Goal: Information Seeking & Learning: Compare options

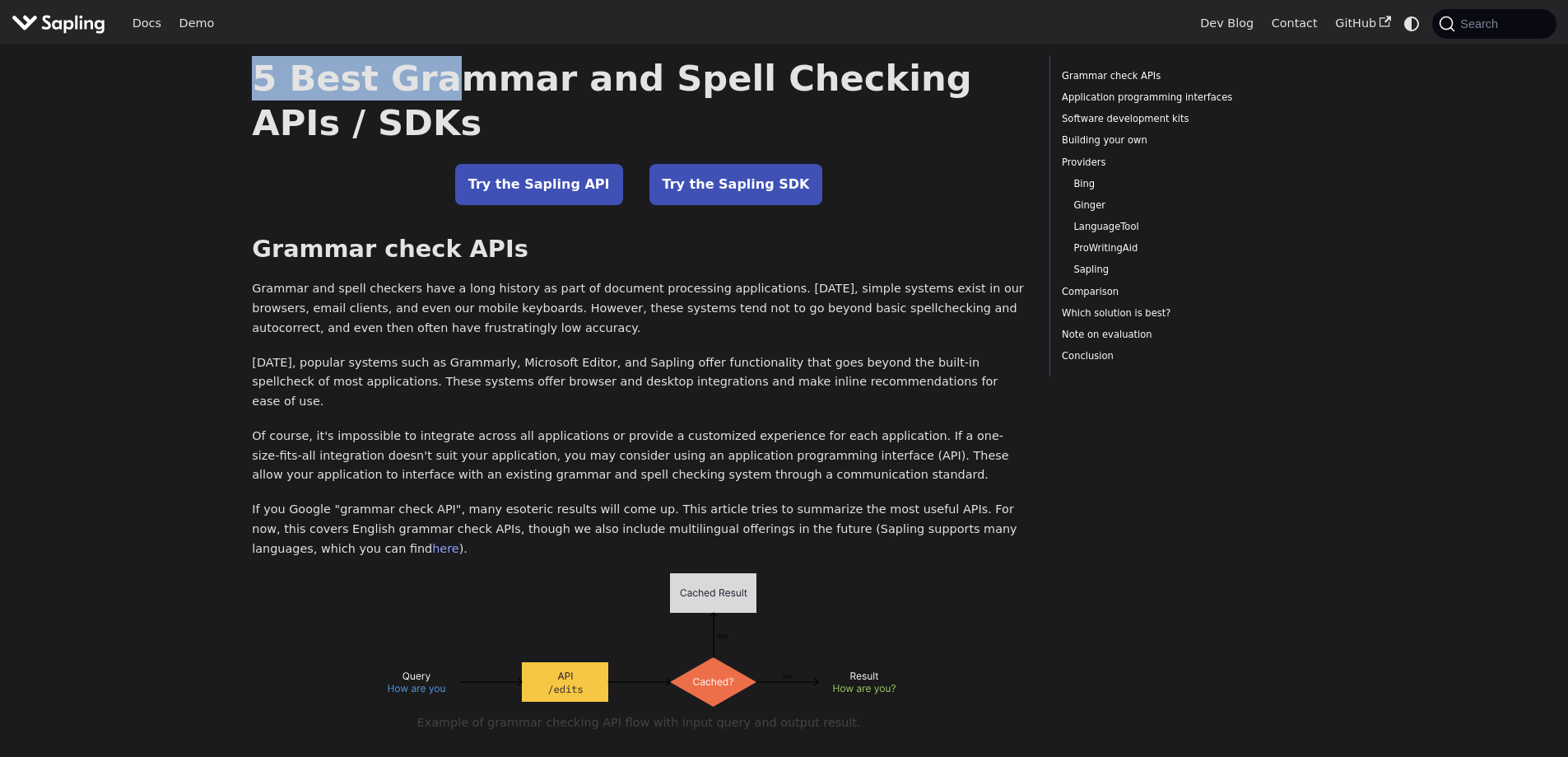
drag, startPoint x: 331, startPoint y: 99, endPoint x: 430, endPoint y: 92, distance: 99.2
click at [430, 92] on h1 "5 Best Grammar and Spell Checking APIs / SDKs" at bounding box center [639, 100] width 774 height 89
drag, startPoint x: 287, startPoint y: 96, endPoint x: 453, endPoint y: 88, distance: 166.2
click at [451, 89] on h1 "5 Best Grammar and Spell Checking APIs / SDKs" at bounding box center [639, 100] width 774 height 89
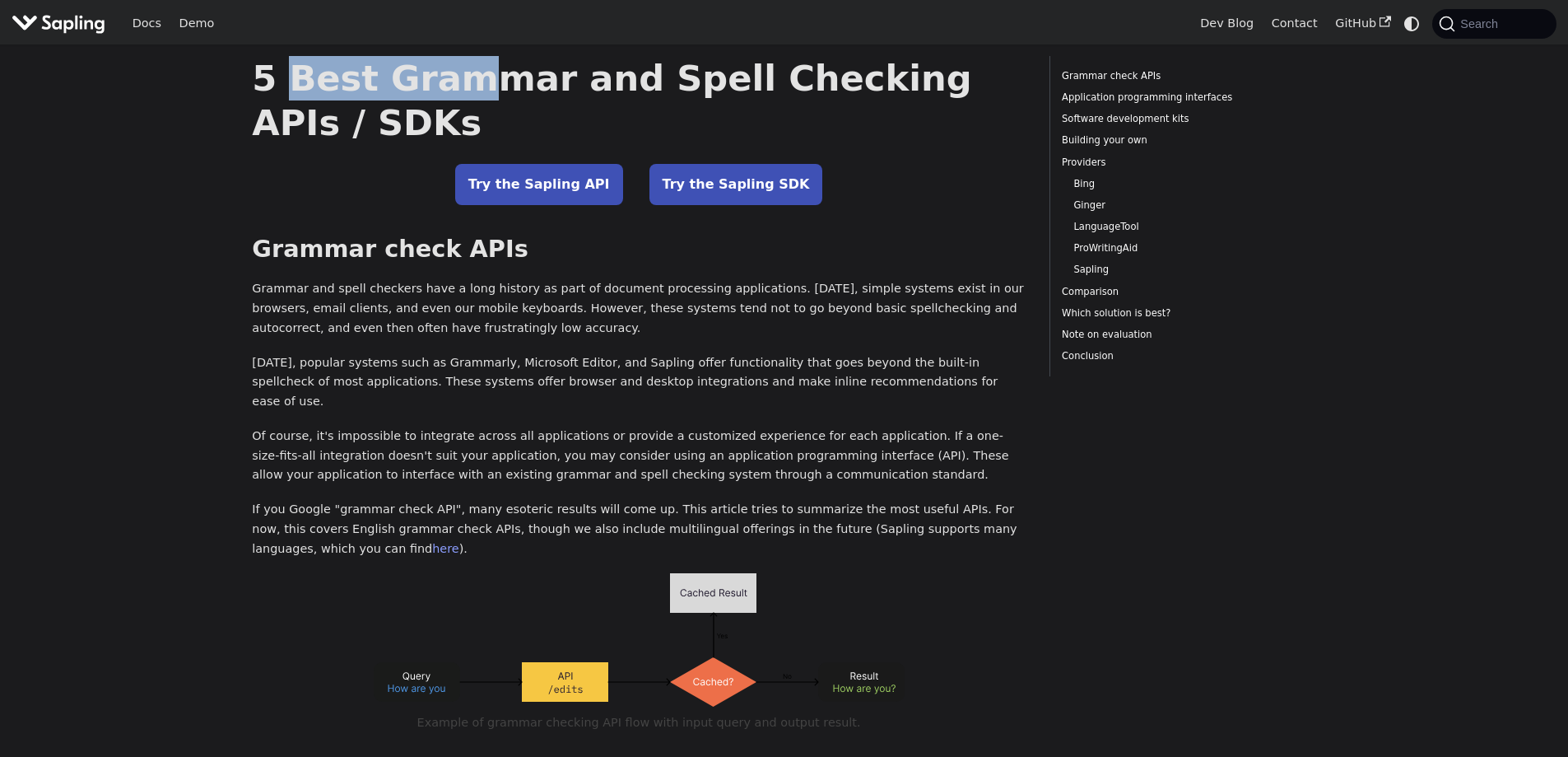
click at [453, 88] on h1 "5 Best Grammar and Spell Checking APIs / SDKs" at bounding box center [639, 100] width 774 height 89
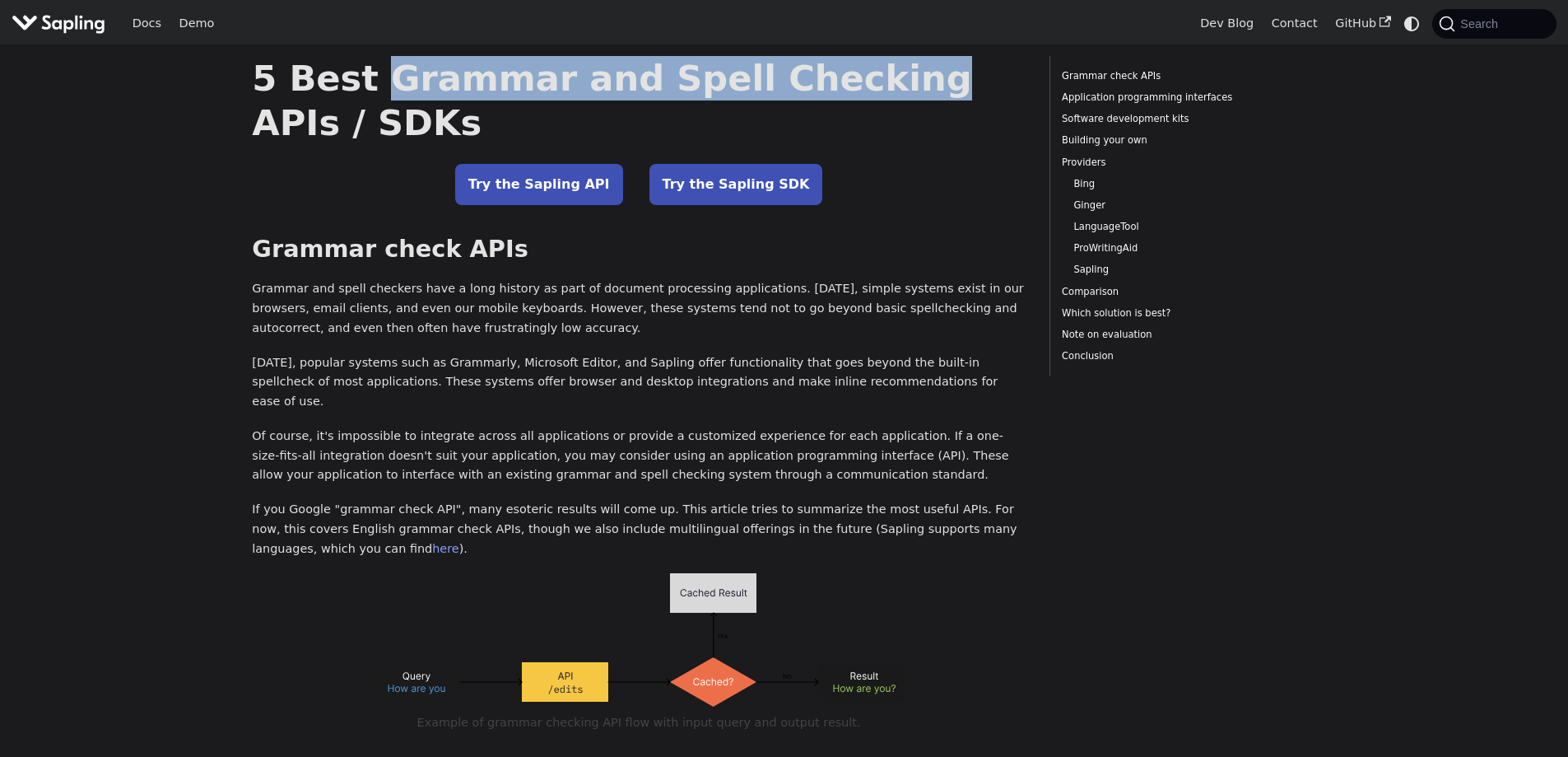
drag, startPoint x: 453, startPoint y: 88, endPoint x: 716, endPoint y: 88, distance: 263.0
click at [716, 88] on h1 "5 Best Grammar and Spell Checking APIs / SDKs" at bounding box center [639, 100] width 774 height 89
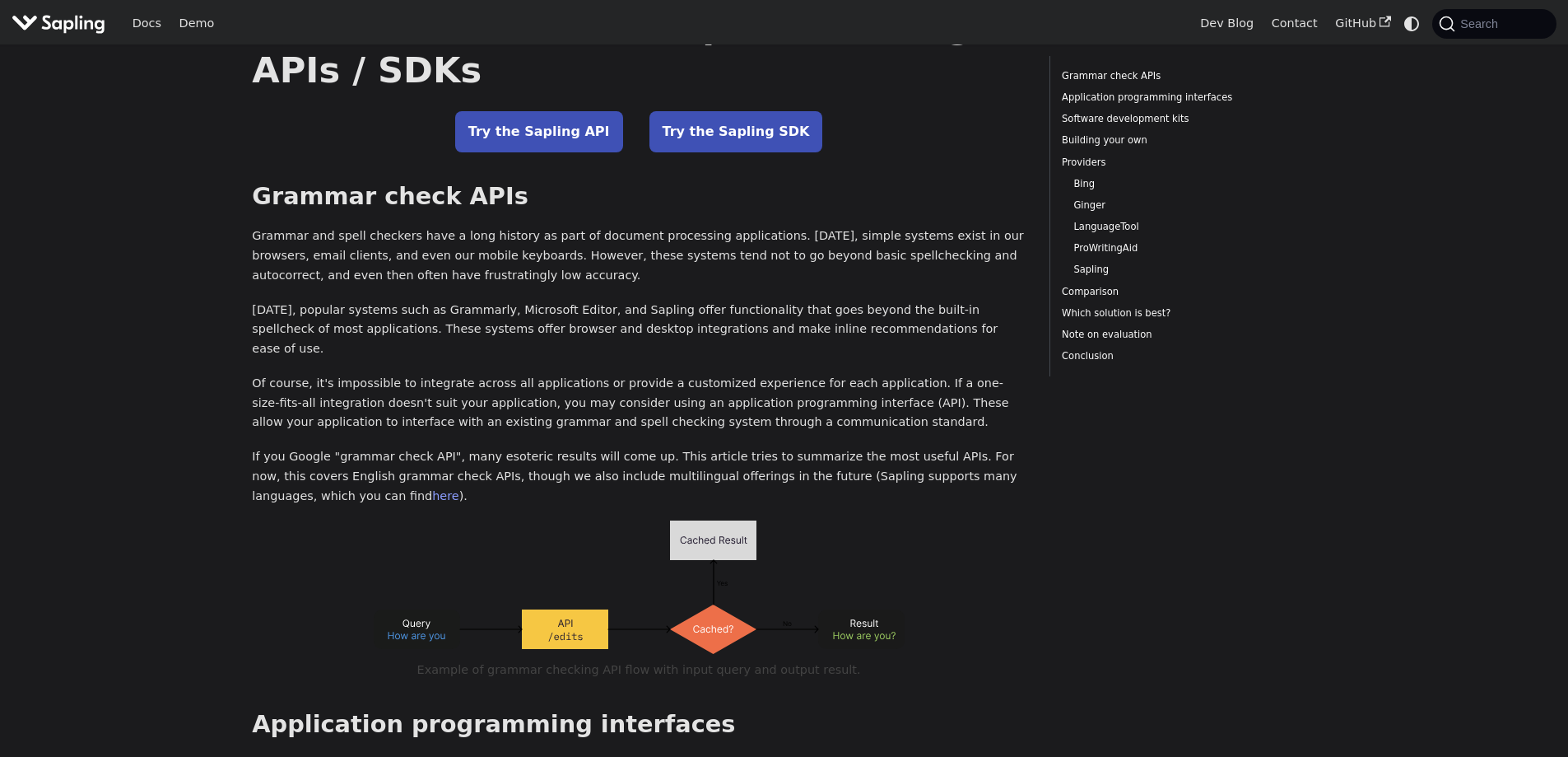
scroll to position [82, 0]
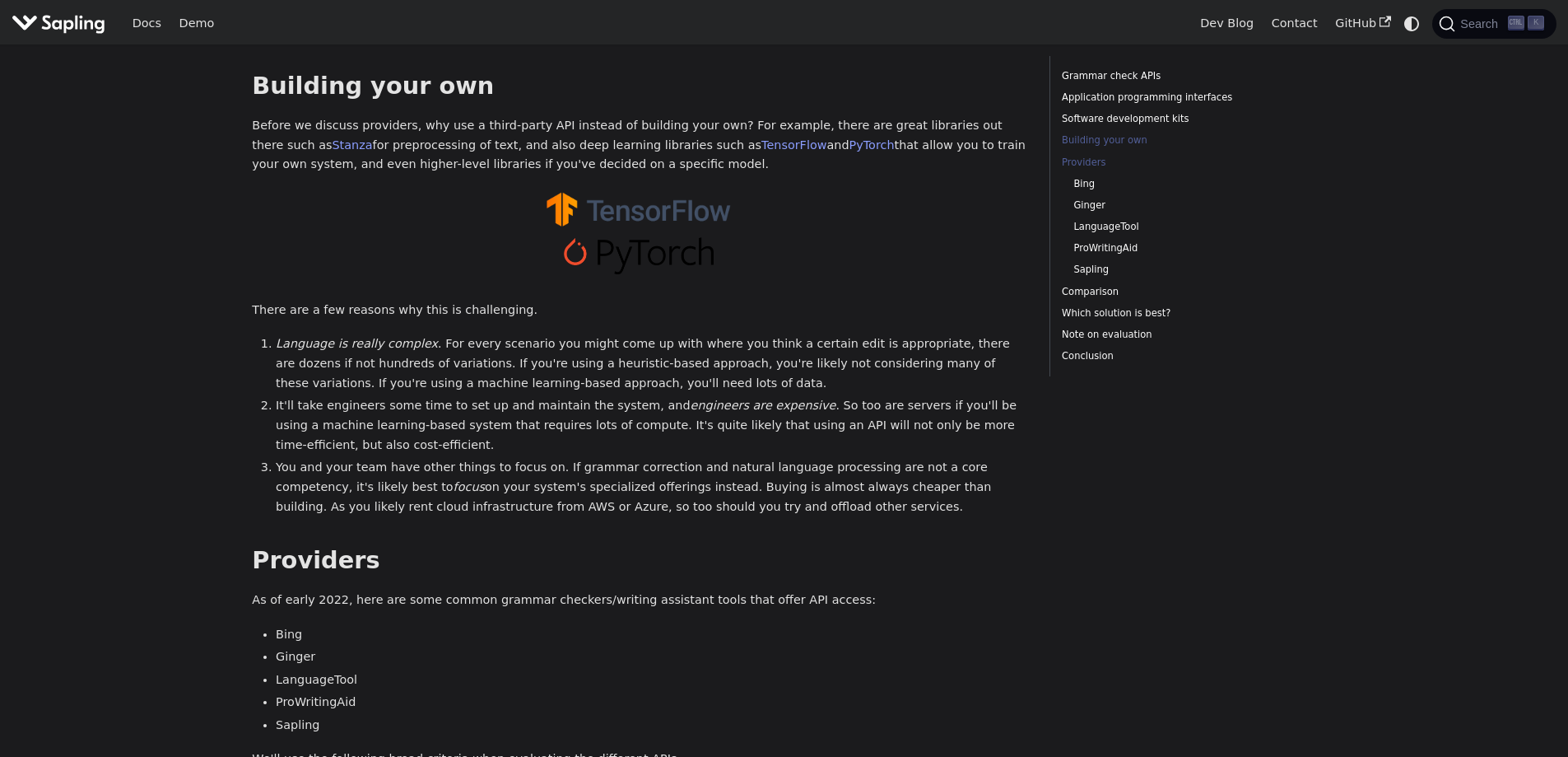
click at [1124, 159] on link "Providers" at bounding box center [1173, 163] width 223 height 16
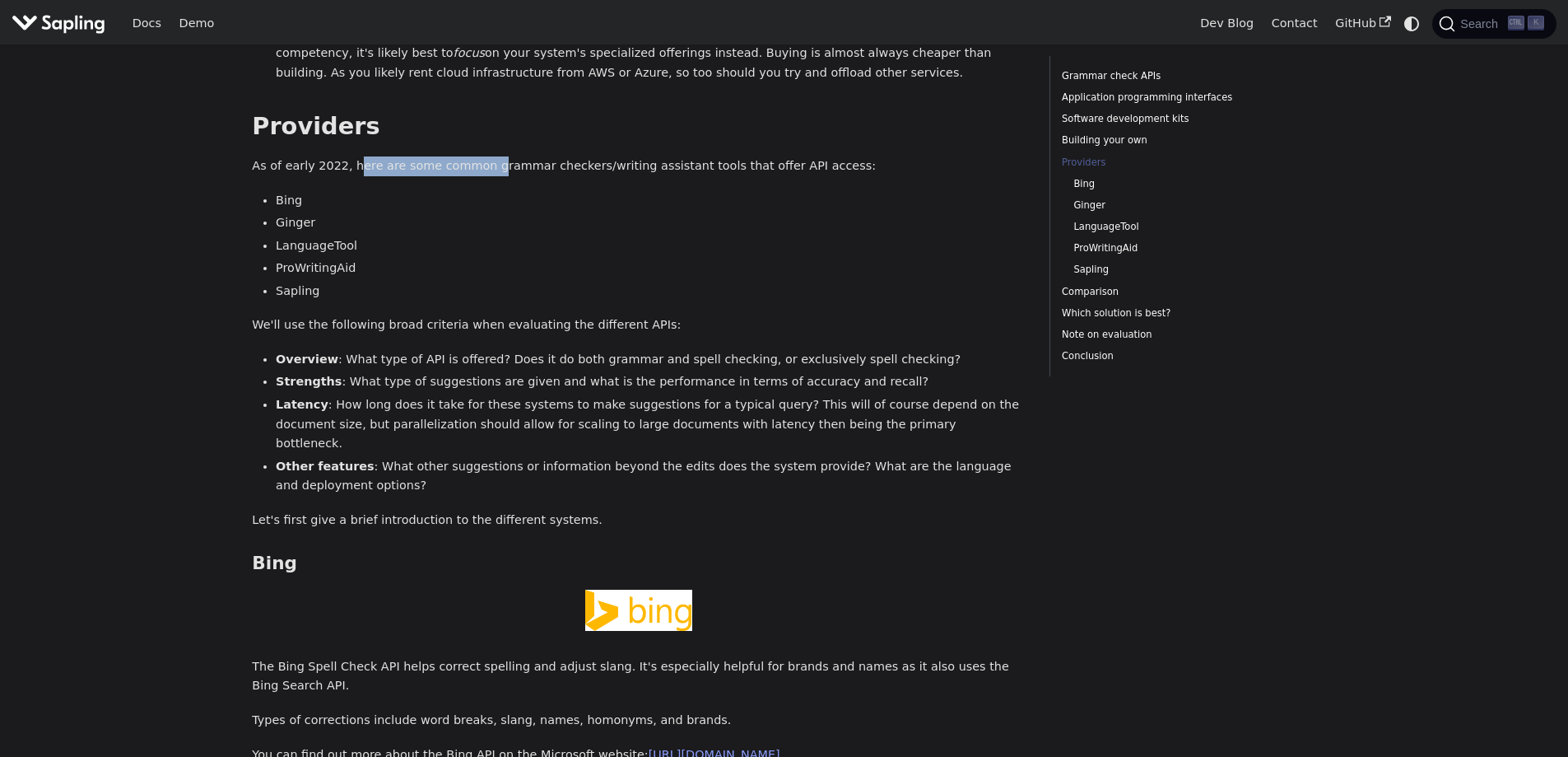
drag, startPoint x: 350, startPoint y: 108, endPoint x: 515, endPoint y: 102, distance: 165.1
click at [515, 157] on p "As of early 2022, here are some common grammar checkers/writing assistant tools…" at bounding box center [639, 166] width 774 height 20
click at [516, 157] on p "As of early 2022, here are some common grammar checkers/writing assistant tools…" at bounding box center [639, 166] width 774 height 20
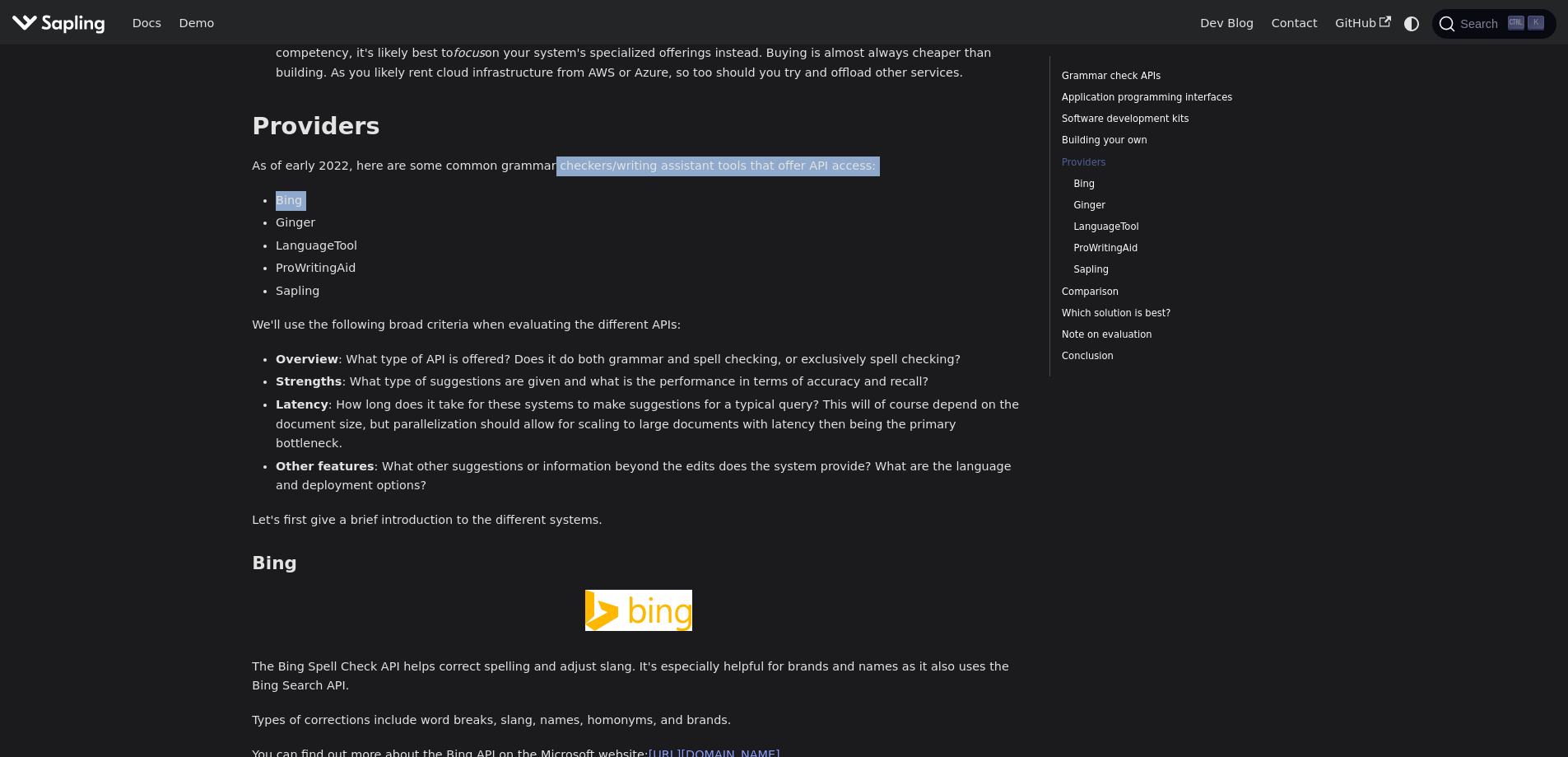
drag, startPoint x: 516, startPoint y: 101, endPoint x: 689, endPoint y: 109, distance: 173.2
click at [730, 116] on div "5 Best Grammar and Spell Checking APIs / SDKs Try the Sapling API Try the Sapli…" at bounding box center [639, 585] width 774 height 5223
click at [636, 157] on p "As of early 2022, here are some common grammar checkers/writing assistant tools…" at bounding box center [639, 166] width 774 height 20
drag, startPoint x: 636, startPoint y: 108, endPoint x: 757, endPoint y: 104, distance: 121.1
click at [757, 157] on p "As of early 2022, here are some common grammar checkers/writing assistant tools…" at bounding box center [639, 166] width 774 height 20
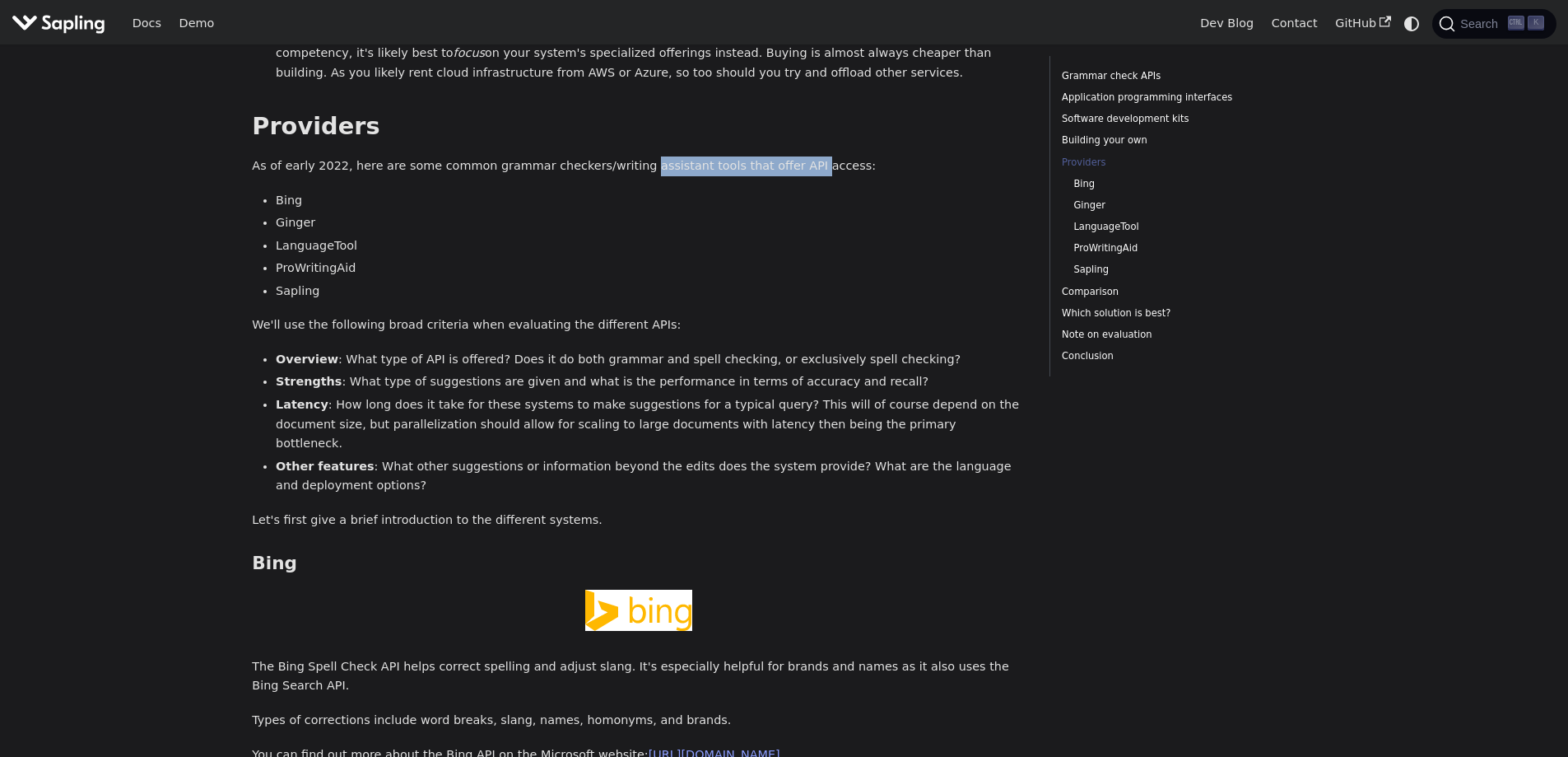
click at [757, 157] on p "As of early 2022, here are some common grammar checkers/writing assistant tools…" at bounding box center [639, 166] width 774 height 20
drag, startPoint x: 757, startPoint y: 104, endPoint x: 681, endPoint y: 104, distance: 76.0
click at [681, 157] on p "As of early 2022, here are some common grammar checkers/writing assistant tools…" at bounding box center [639, 166] width 774 height 20
drag, startPoint x: 117, startPoint y: 132, endPoint x: 298, endPoint y: 138, distance: 181.1
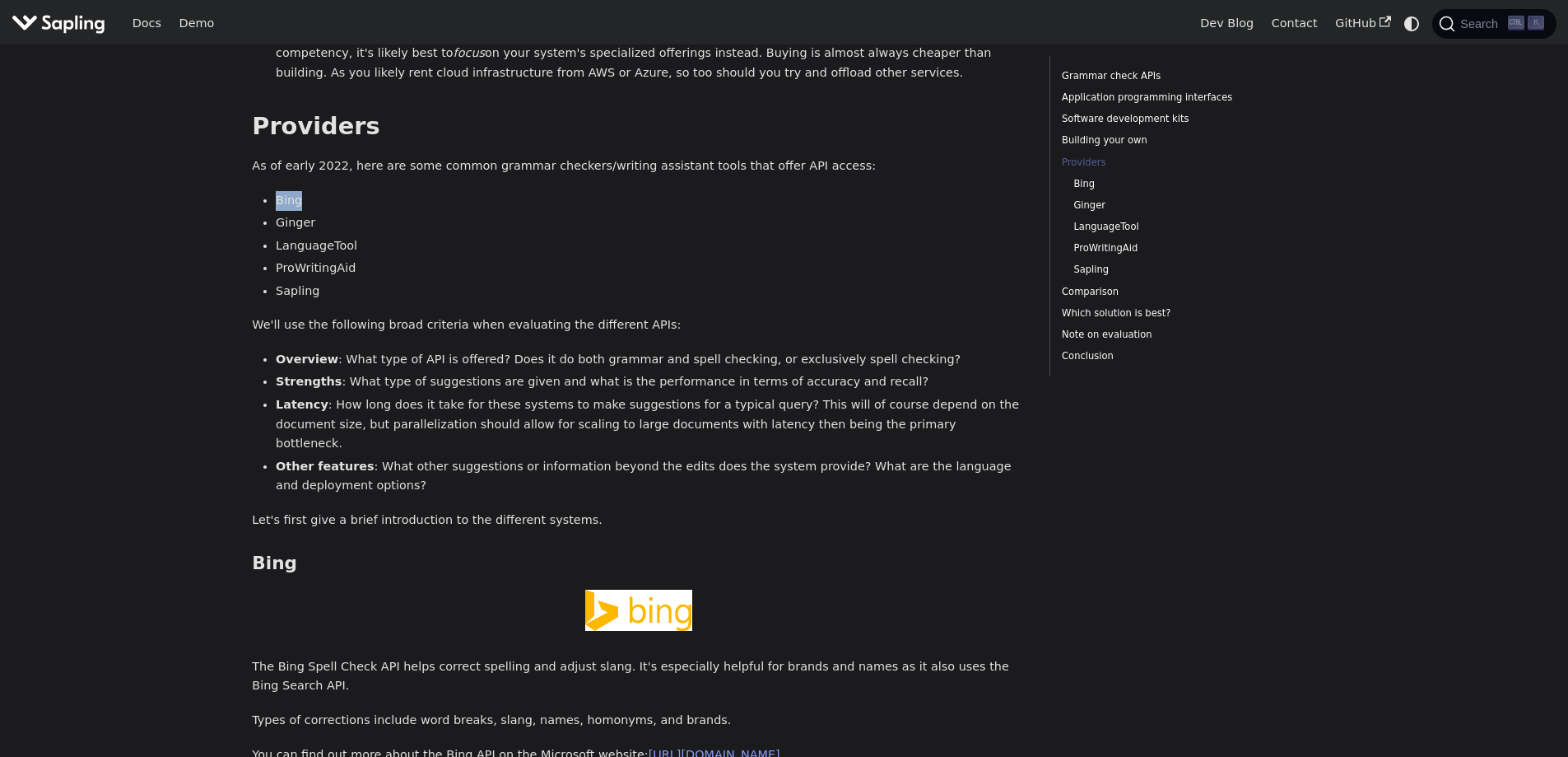
click at [298, 138] on main "On this page 5 Best Grammar and Spell Checking APIs / SDKs Try the Sapling API …" at bounding box center [772, 610] width 1543 height 5294
click at [298, 191] on li "Bing" at bounding box center [651, 200] width 750 height 20
drag, startPoint x: 219, startPoint y: 137, endPoint x: 417, endPoint y: 118, distance: 198.9
click at [417, 118] on main "On this page 5 Best Grammar and Spell Checking APIs / SDKs Try the Sapling API …" at bounding box center [772, 610] width 1543 height 5294
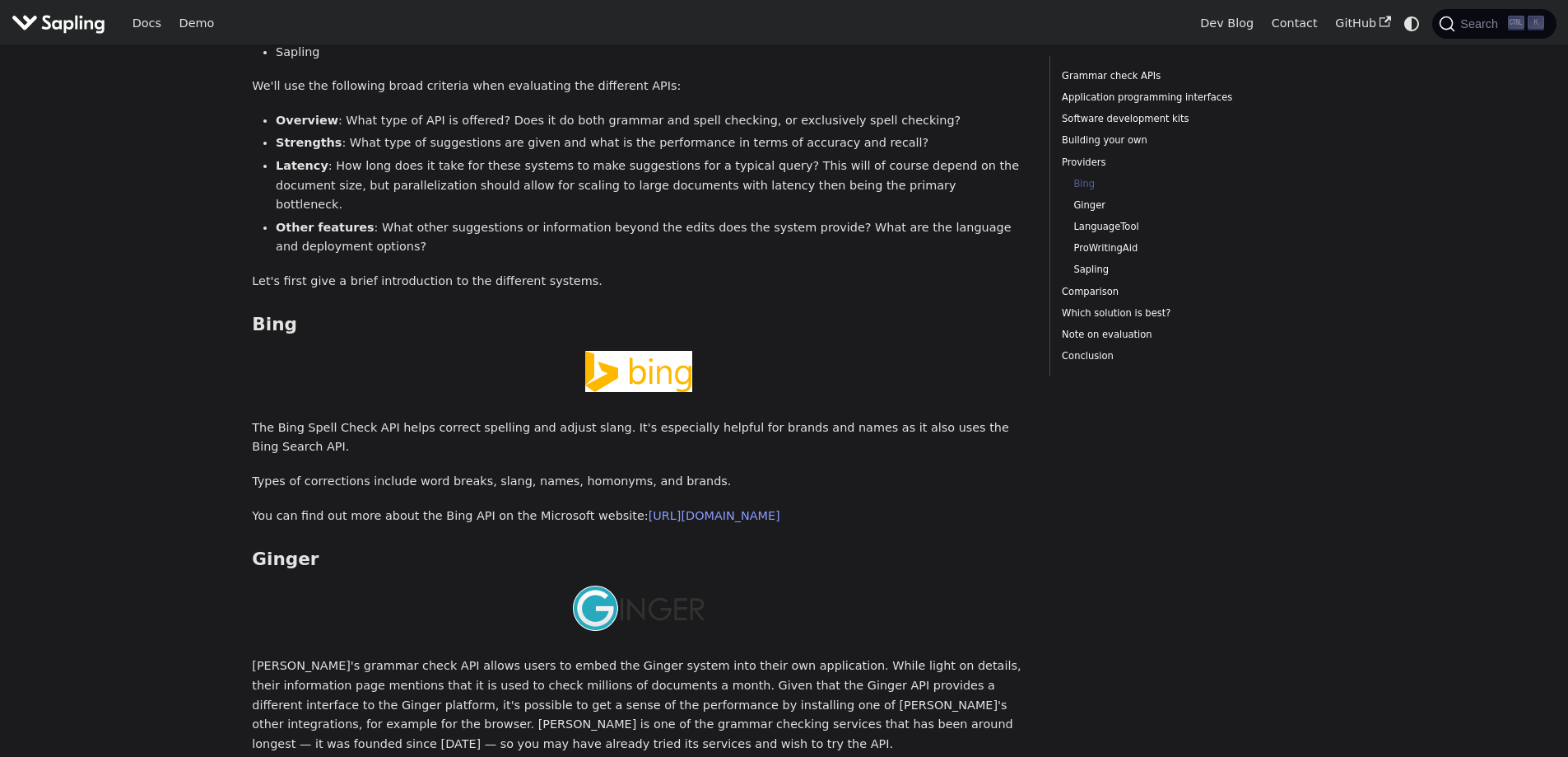
scroll to position [2329, 0]
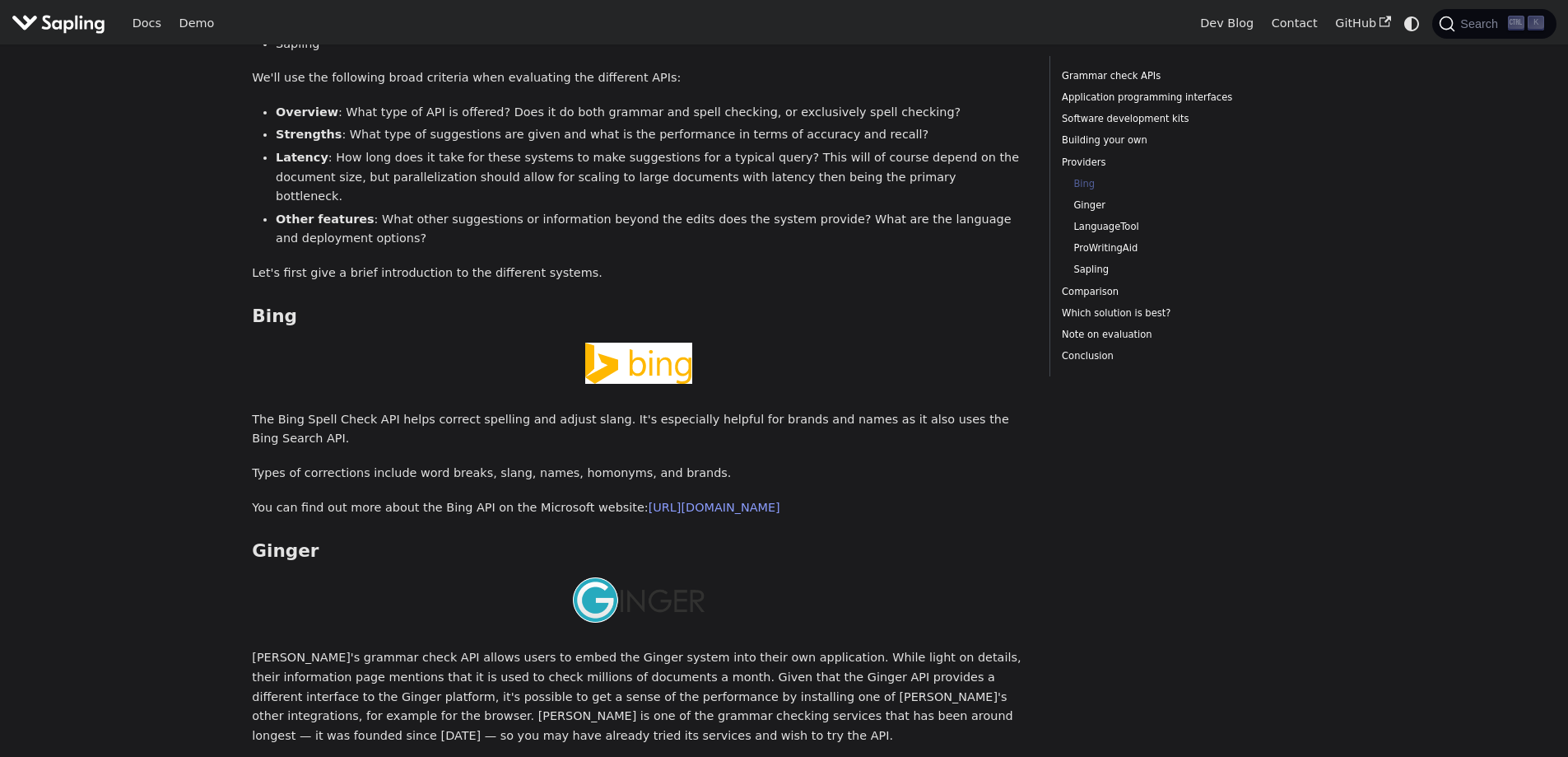
click at [289, 410] on p "The Bing Spell Check API helps correct spelling and adjust slang. It's especial…" at bounding box center [639, 430] width 774 height 40
drag, startPoint x: 289, startPoint y: 335, endPoint x: 367, endPoint y: 330, distance: 78.2
click at [367, 410] on p "The Bing Spell Check API helps correct spelling and adjust slang. It's especial…" at bounding box center [639, 430] width 774 height 40
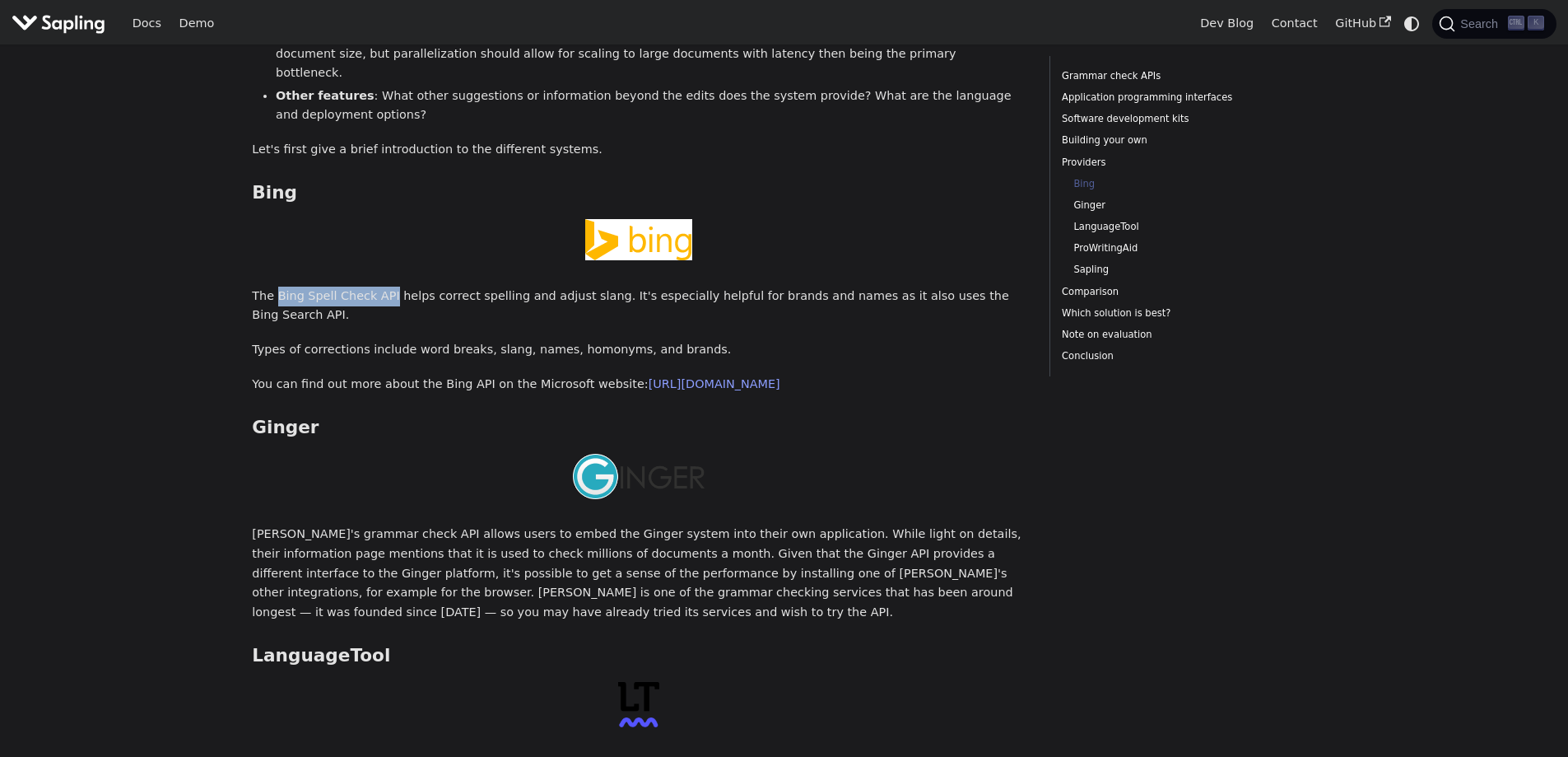
scroll to position [2493, 0]
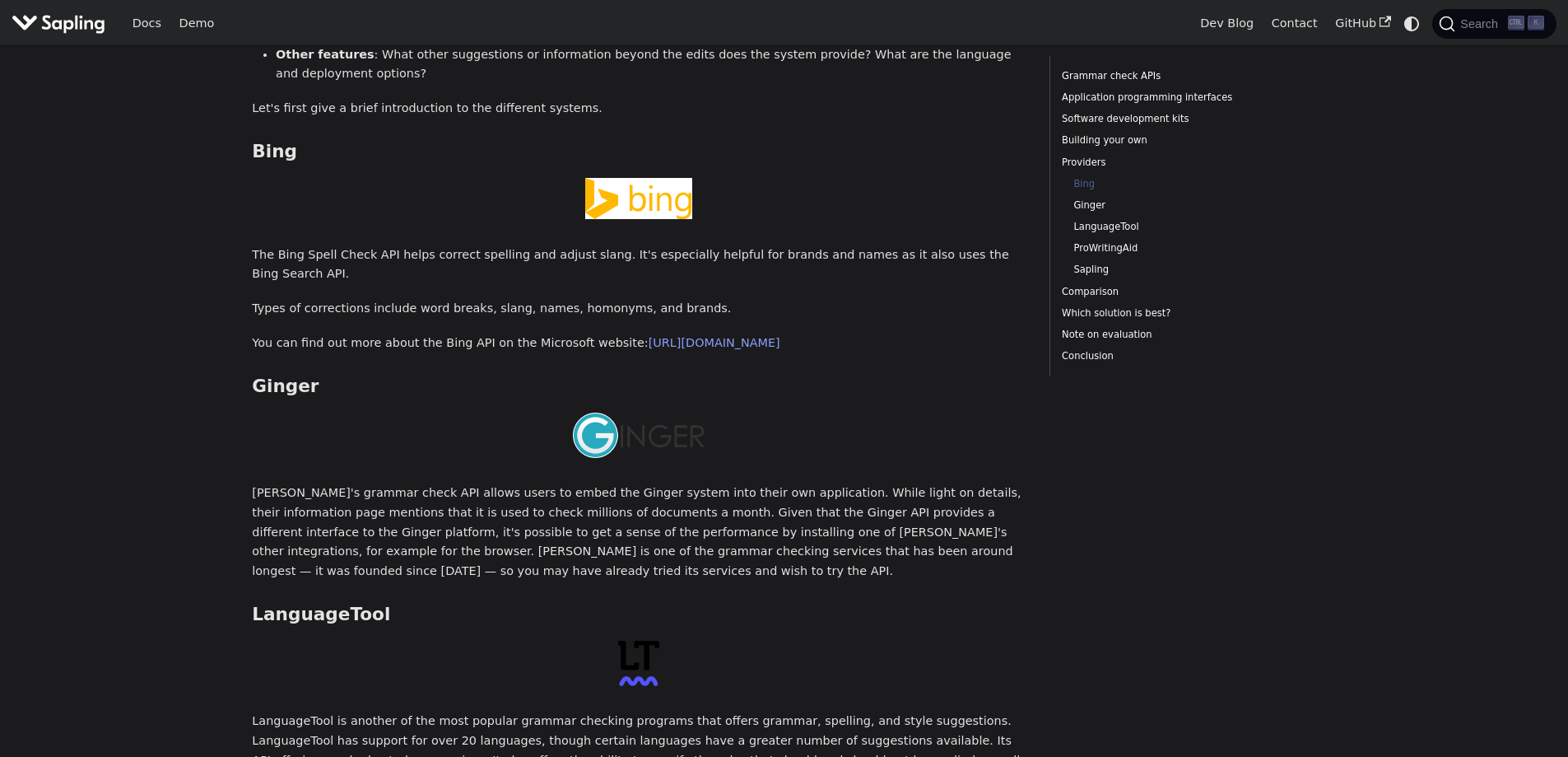
click at [244, 385] on div "On this page 5 Best Grammar and Spell Checking APIs / SDKs Try the Sapling API …" at bounding box center [638, 192] width 796 height 5259
drag, startPoint x: 244, startPoint y: 385, endPoint x: 393, endPoint y: 385, distance: 149.0
click at [393, 385] on div "On this page 5 Best Grammar and Spell Checking APIs / SDKs Try the Sapling API …" at bounding box center [638, 192] width 796 height 5259
